Goal: Find specific page/section: Find specific page/section

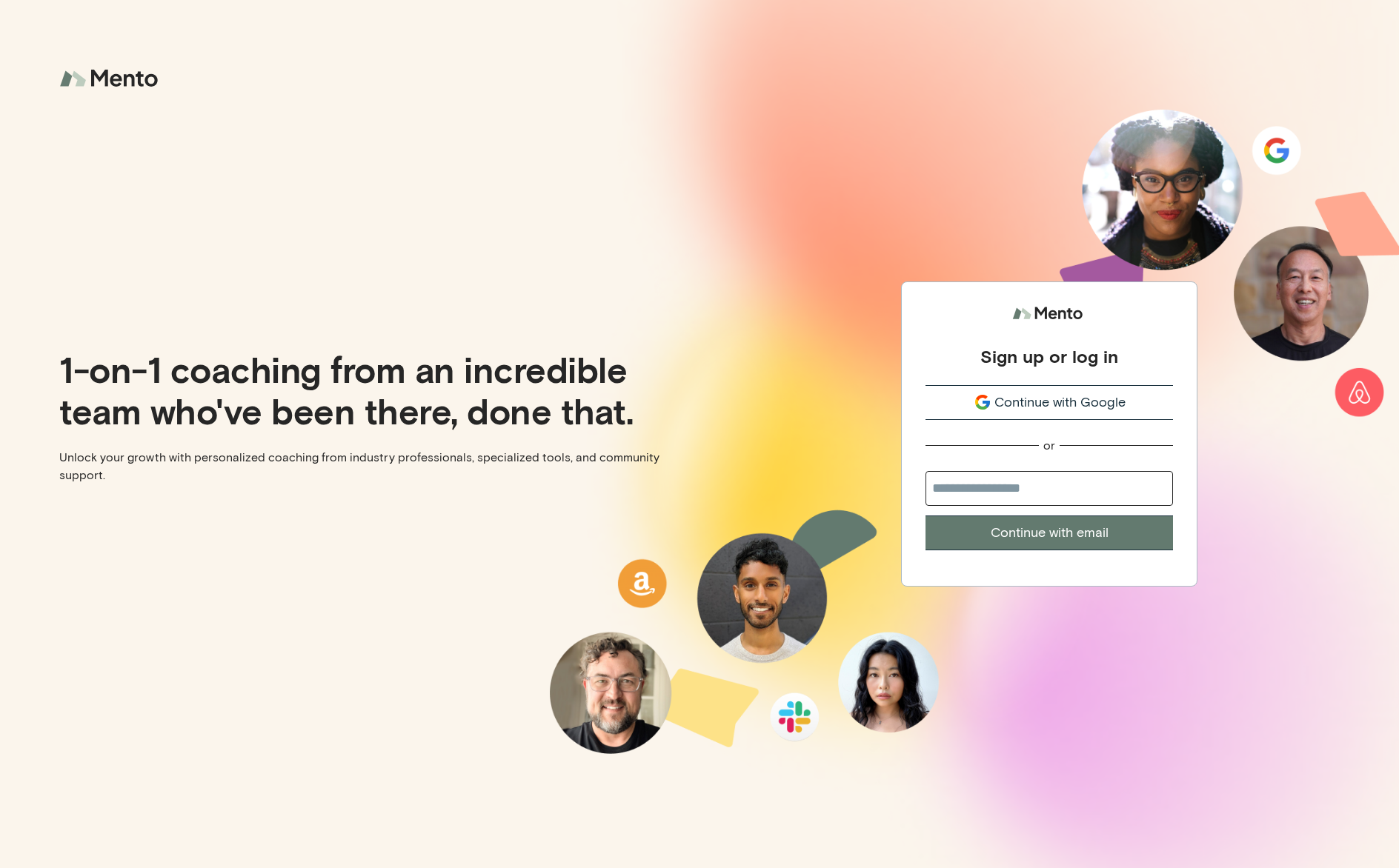
click at [1035, 480] on input "email" at bounding box center [1049, 488] width 247 height 35
type input "**********"
click at [1046, 540] on button "Continue with email" at bounding box center [1049, 533] width 247 height 35
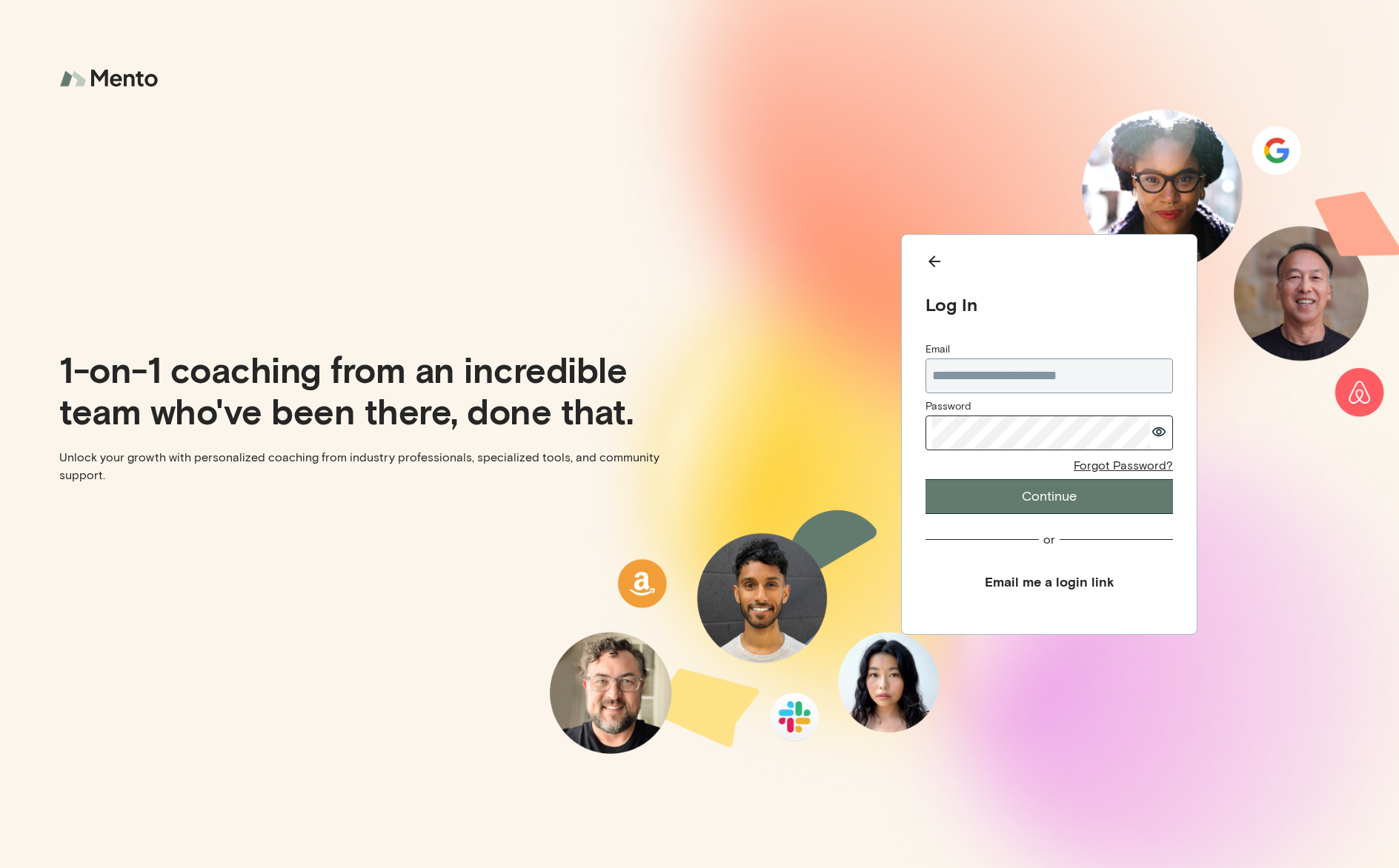
click at [1016, 486] on button "Continue" at bounding box center [1049, 497] width 247 height 35
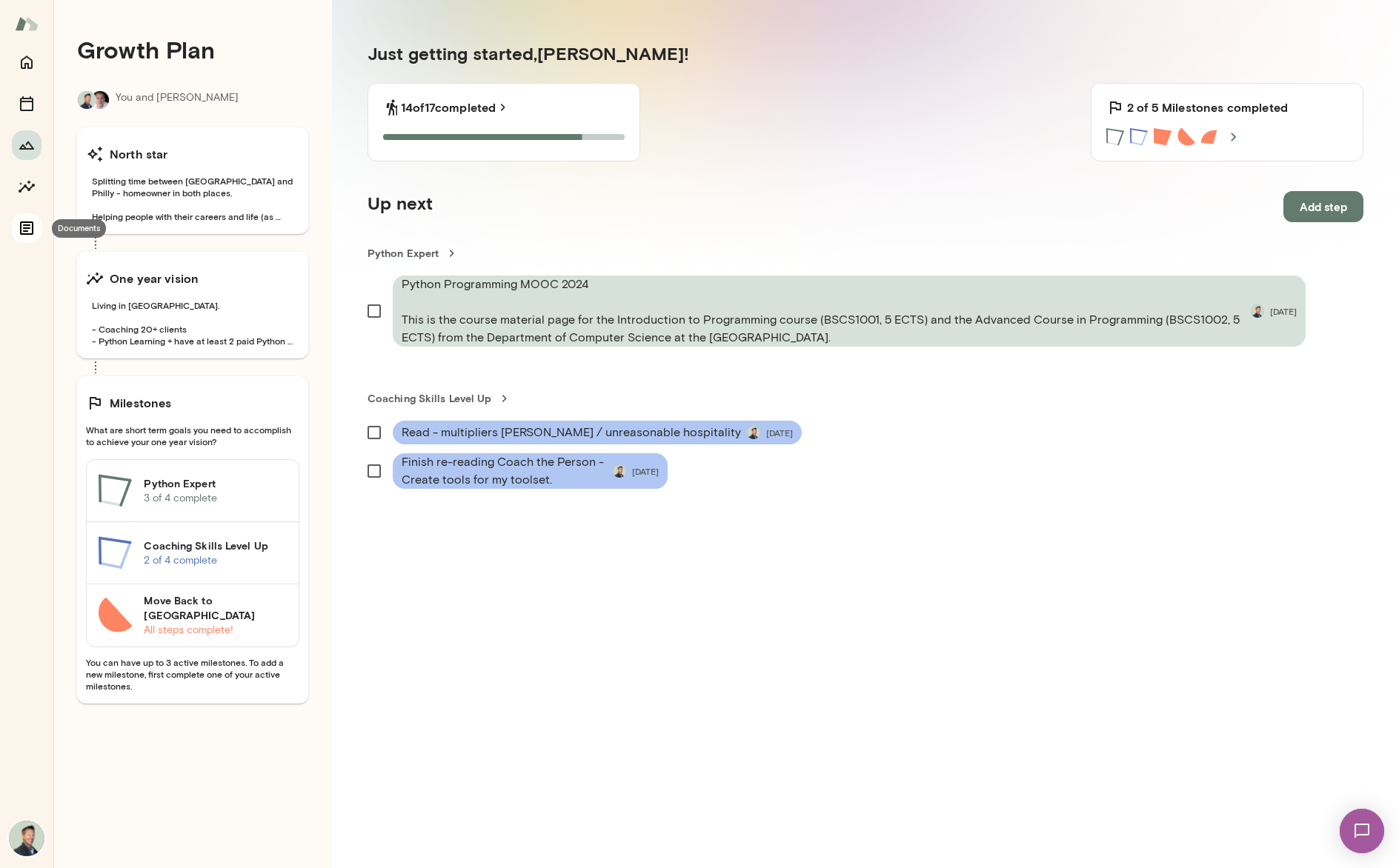
click at [35, 229] on icon "Documents" at bounding box center [26, 228] width 18 height 18
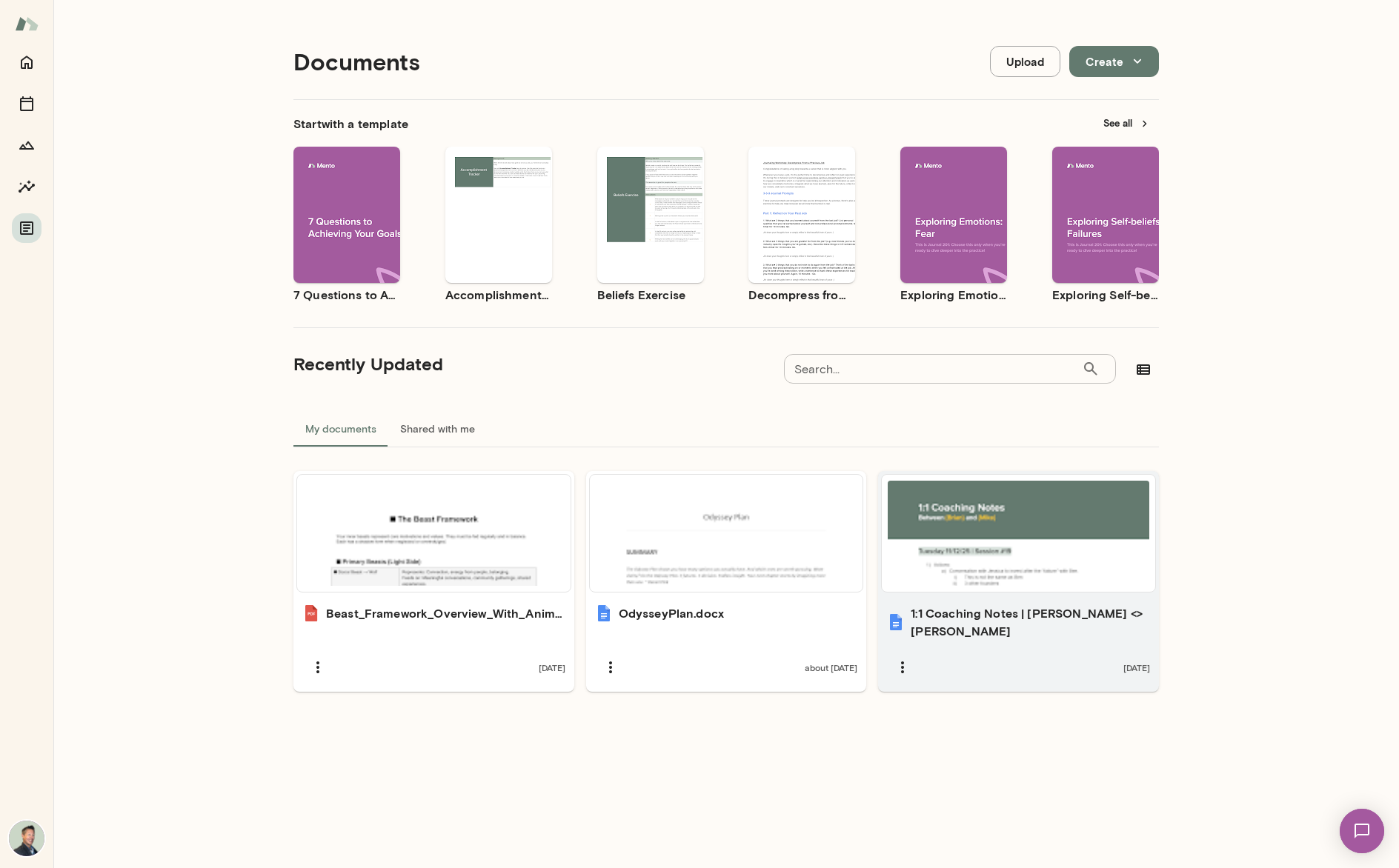
click at [926, 537] on div at bounding box center [1018, 533] width 262 height 105
